Goal: Transaction & Acquisition: Purchase product/service

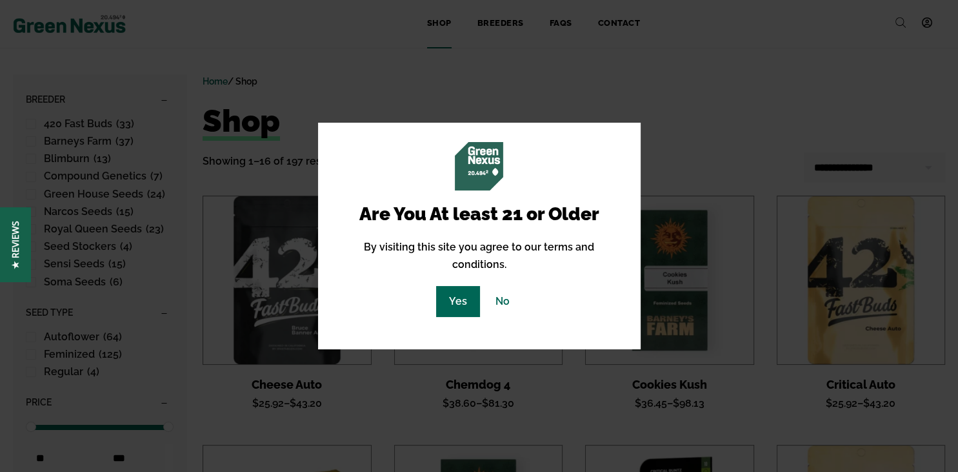
click at [444, 293] on link "Yes" at bounding box center [458, 301] width 44 height 30
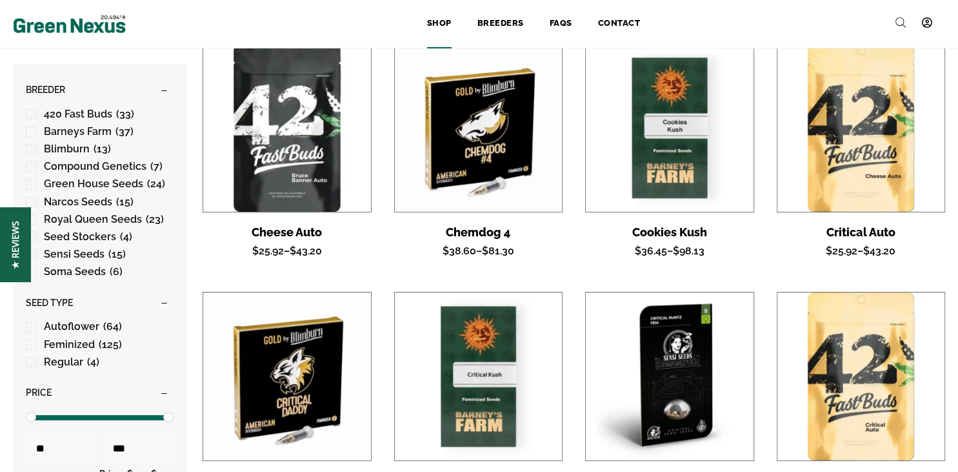
scroll to position [153, 0]
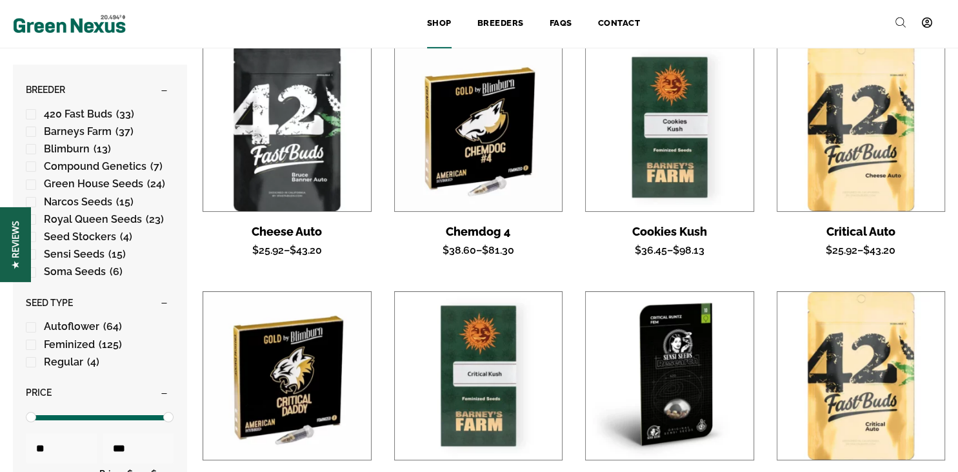
click at [658, 166] on img at bounding box center [670, 127] width 168 height 168
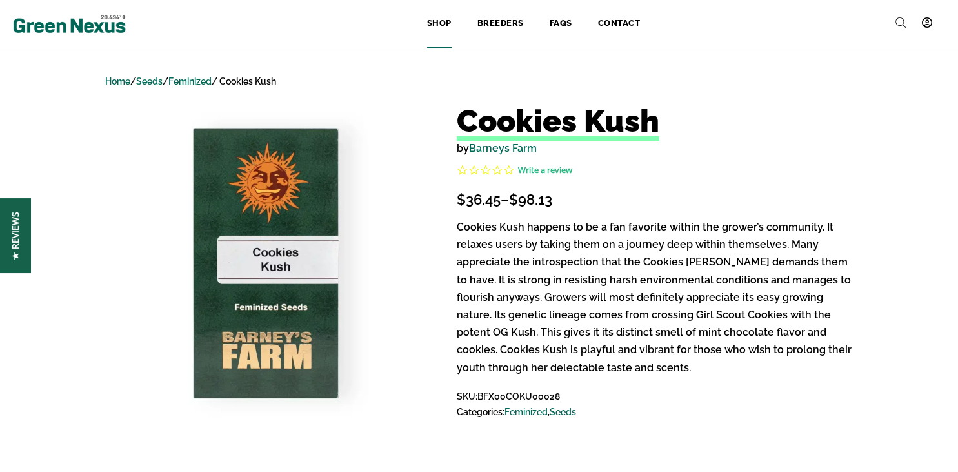
click at [439, 19] on link "Shop" at bounding box center [439, 24] width 50 height 28
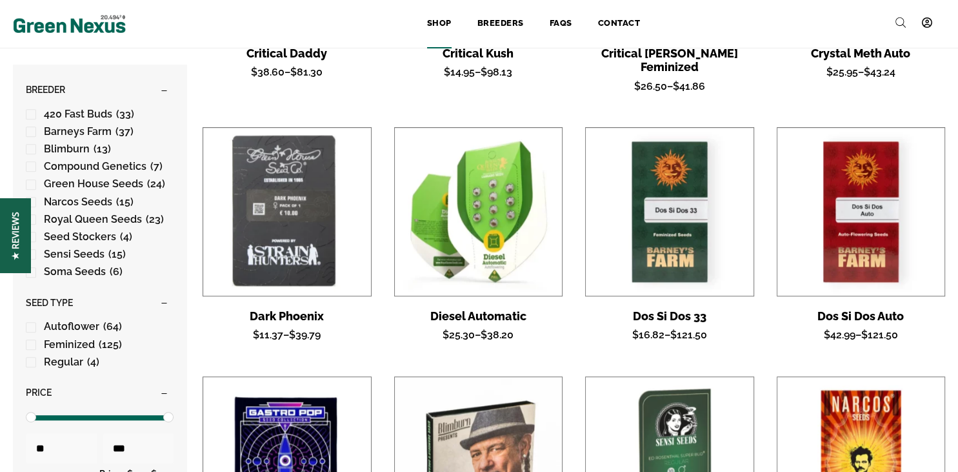
scroll to position [582, 0]
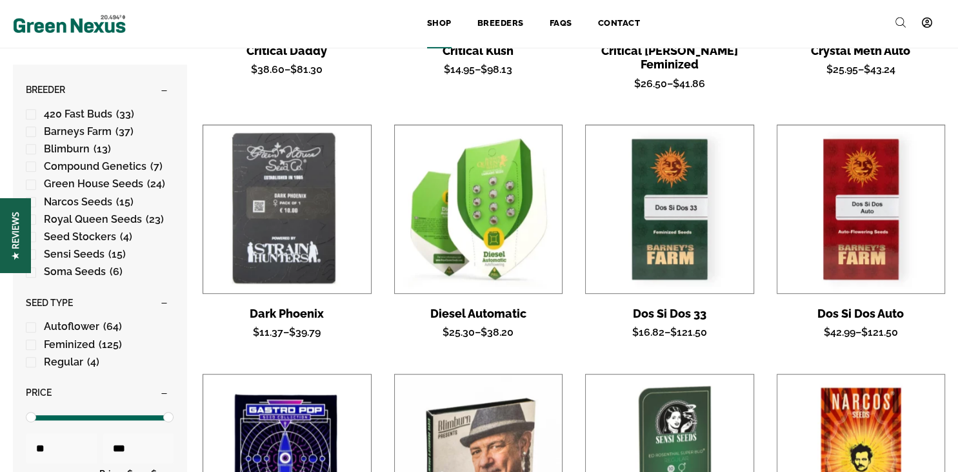
click at [486, 257] on img at bounding box center [479, 209] width 168 height 168
